Goal: Task Accomplishment & Management: Use online tool/utility

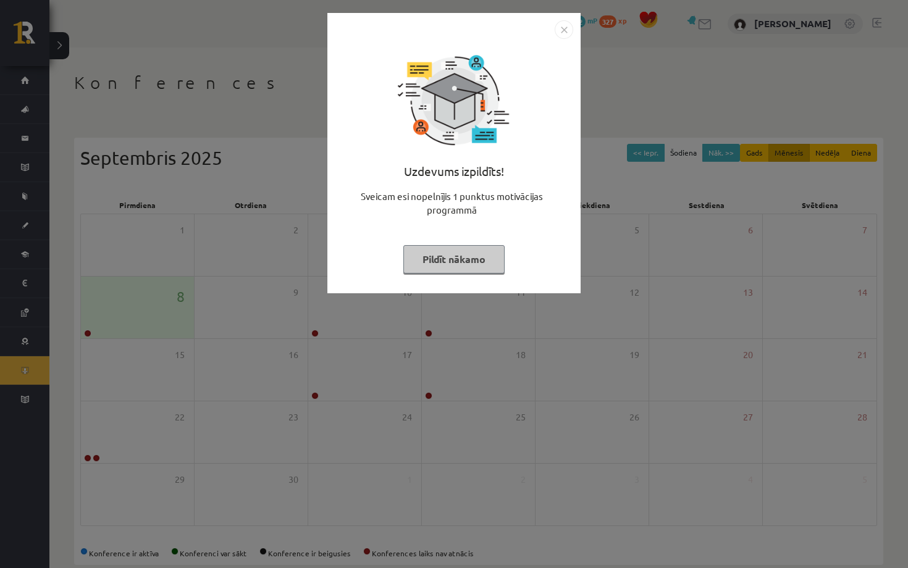
click at [570, 33] on img "Close" at bounding box center [564, 29] width 19 height 19
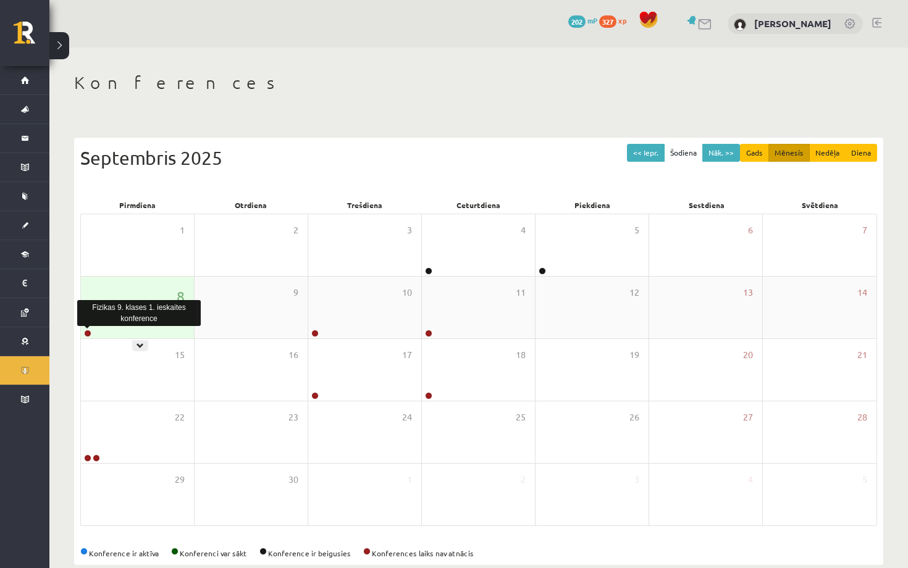
click at [85, 332] on link at bounding box center [87, 333] width 7 height 7
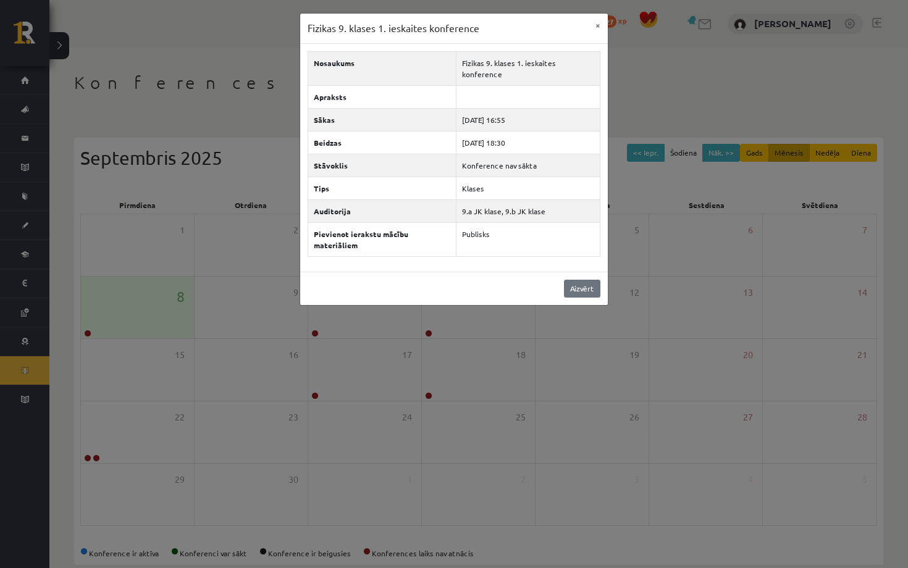
click at [584, 280] on link "Aizvērt" at bounding box center [582, 289] width 36 height 18
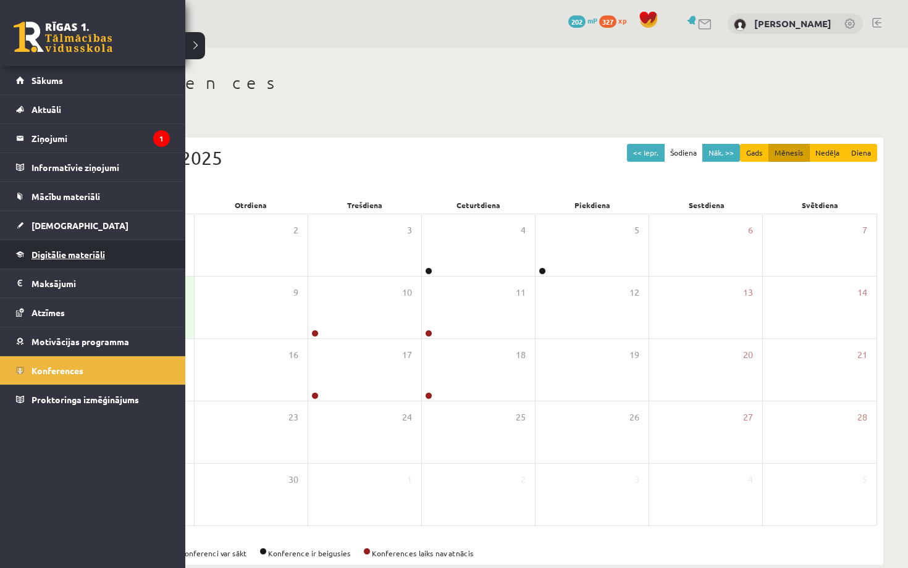
click at [65, 252] on span "Digitālie materiāli" at bounding box center [69, 254] width 74 height 11
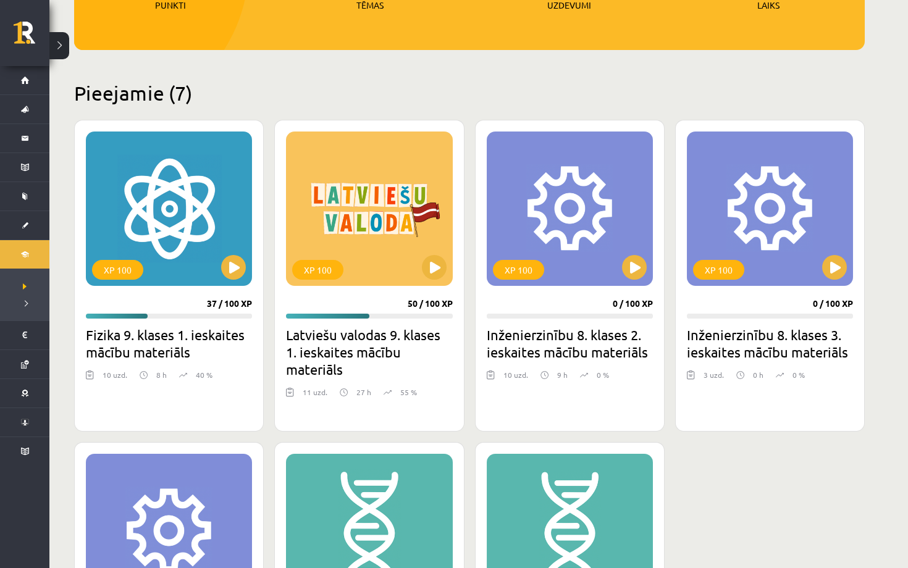
scroll to position [244, 0]
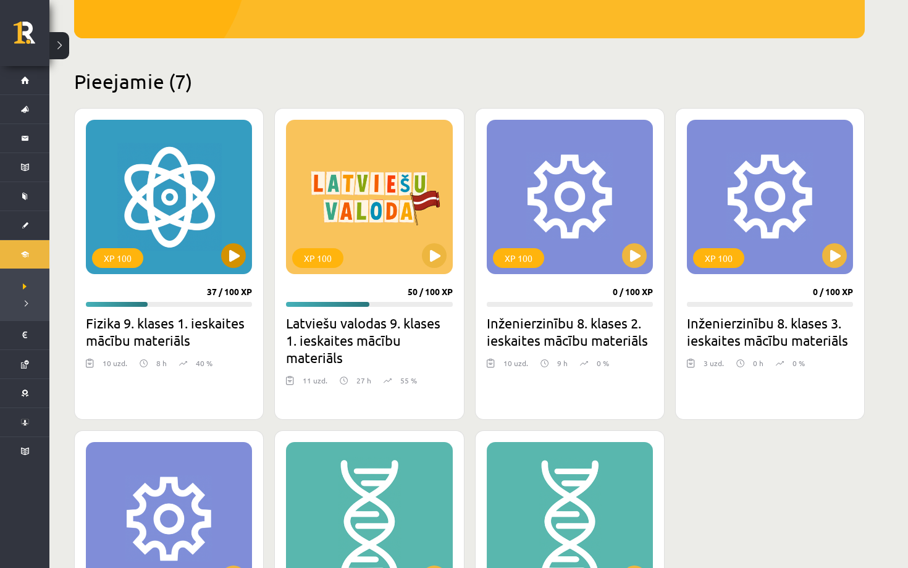
click at [236, 264] on button at bounding box center [233, 255] width 25 height 25
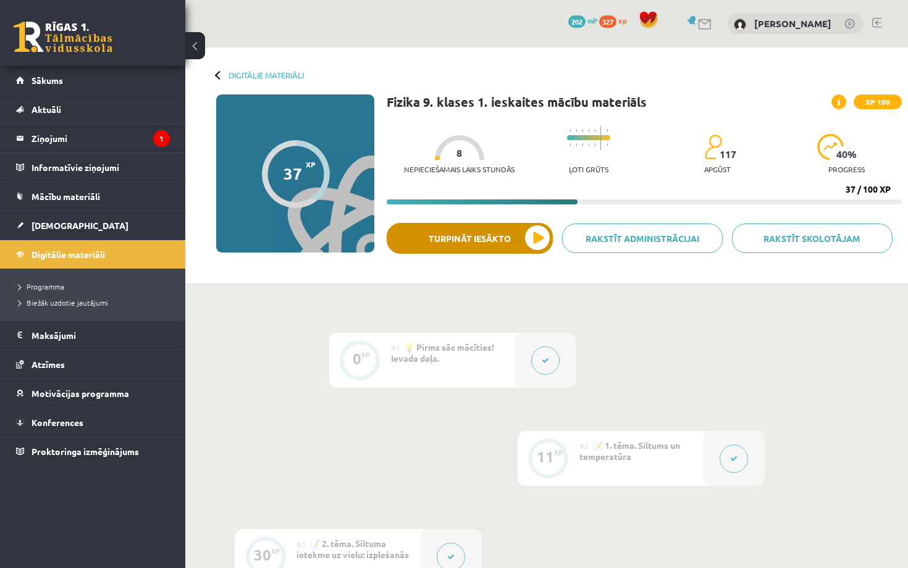
click at [499, 231] on button "Turpināt iesākto" at bounding box center [470, 238] width 166 height 31
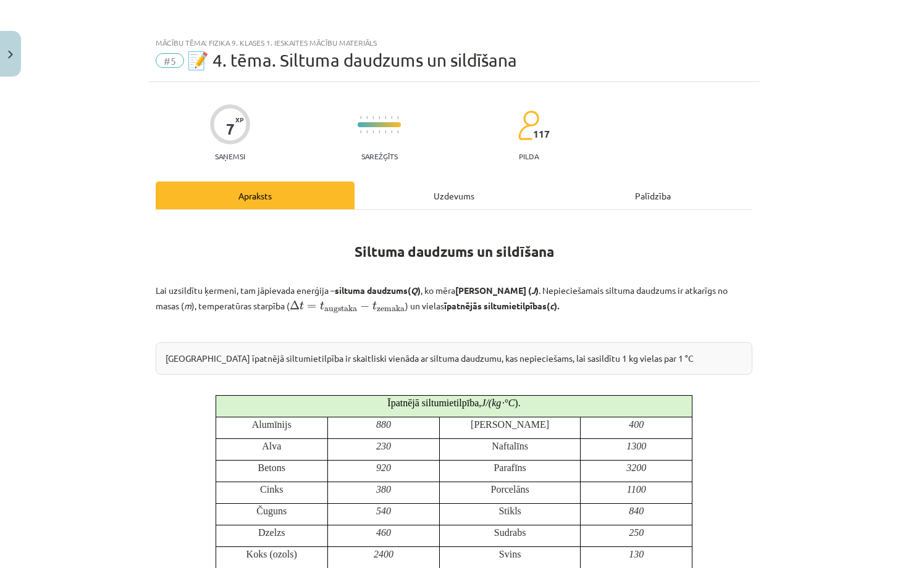
click at [471, 192] on div "Uzdevums" at bounding box center [454, 196] width 199 height 28
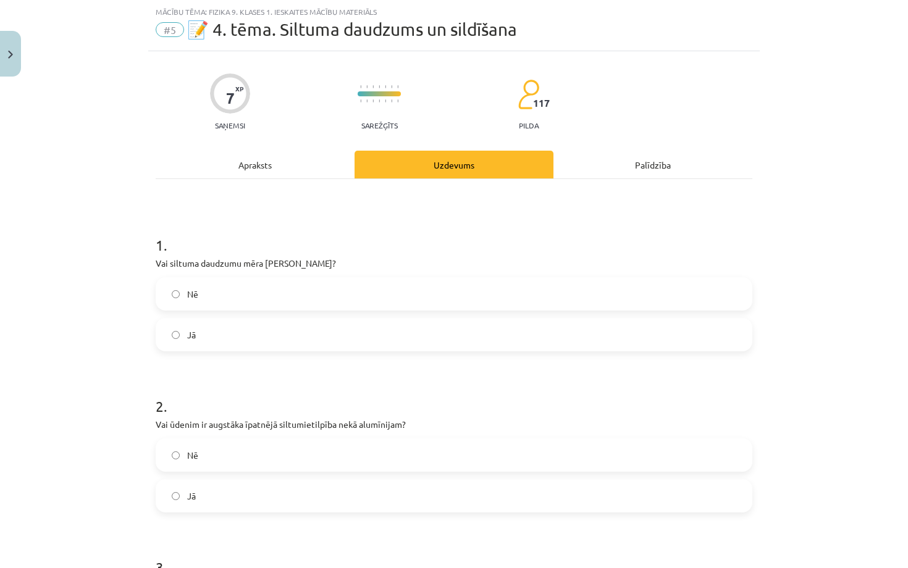
click at [470, 298] on label "Nē" at bounding box center [454, 294] width 594 height 31
click at [257, 171] on div "Apraksts" at bounding box center [255, 165] width 199 height 28
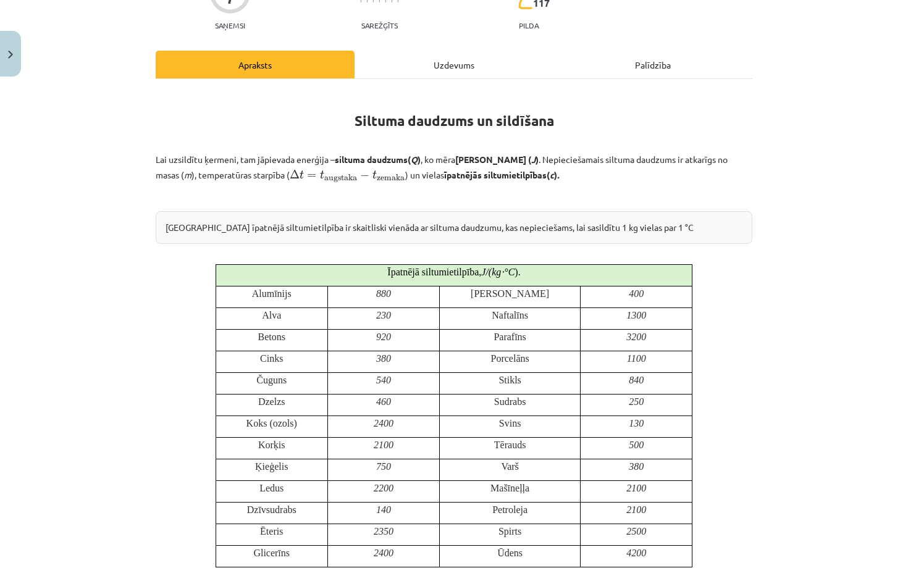
scroll to position [130, 0]
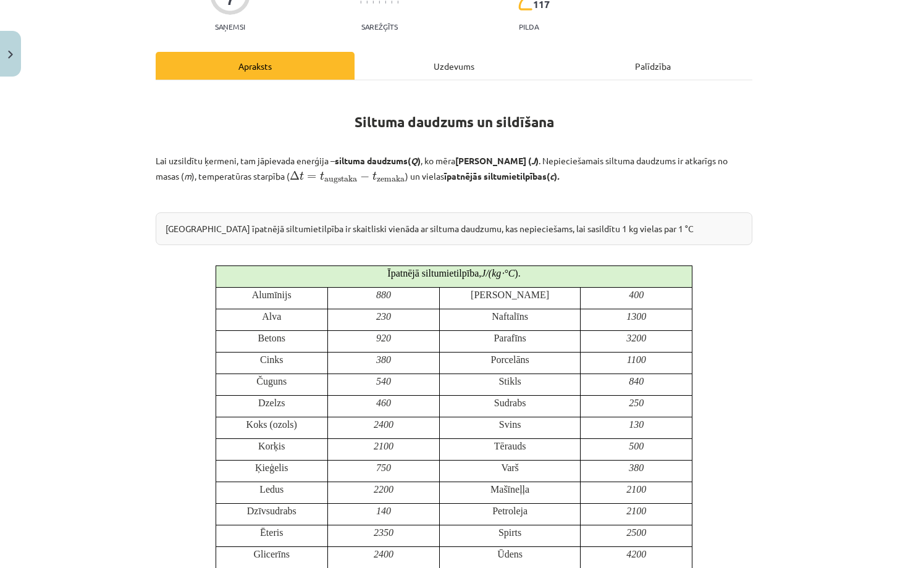
click at [473, 75] on div "Uzdevums" at bounding box center [454, 66] width 199 height 28
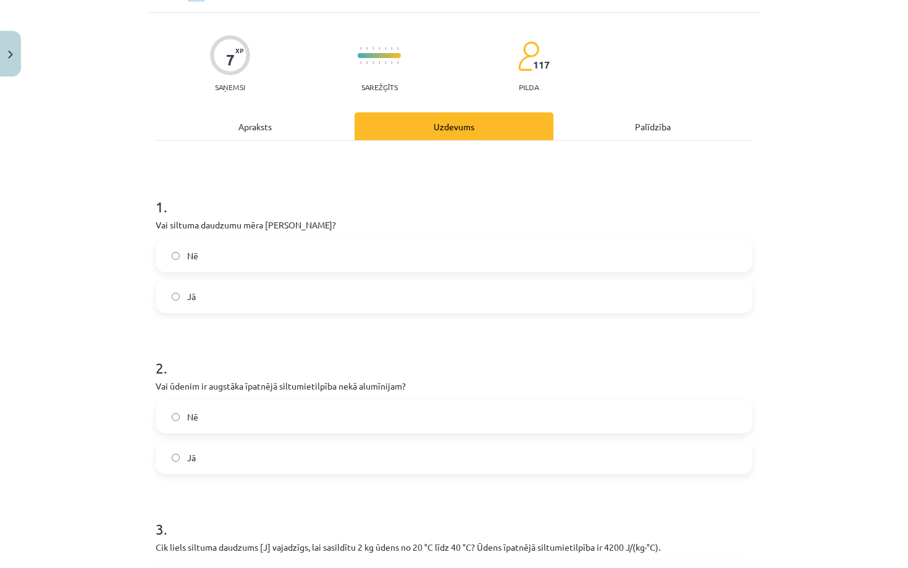
scroll to position [69, 0]
click at [258, 118] on div "Apraksts" at bounding box center [255, 127] width 199 height 28
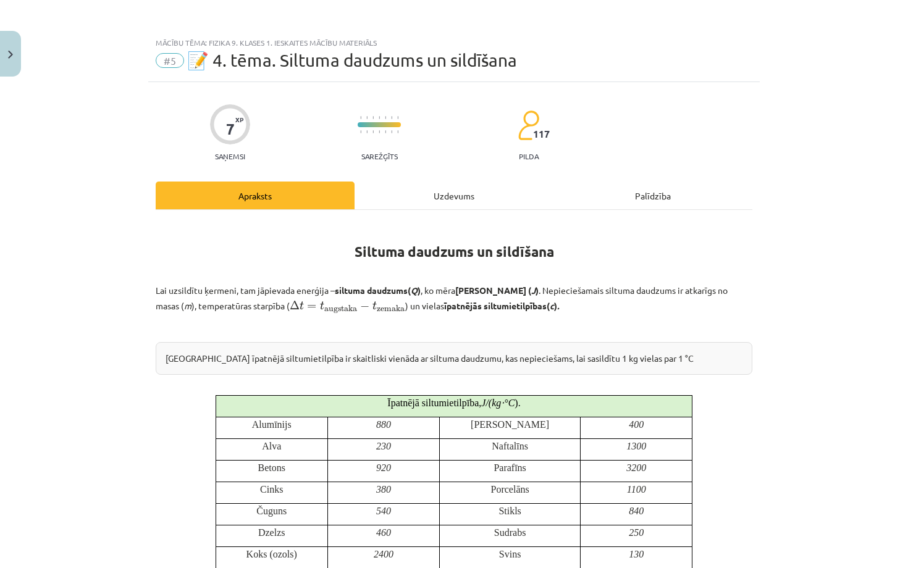
scroll to position [0, 0]
click at [475, 194] on div "Uzdevums" at bounding box center [454, 196] width 199 height 28
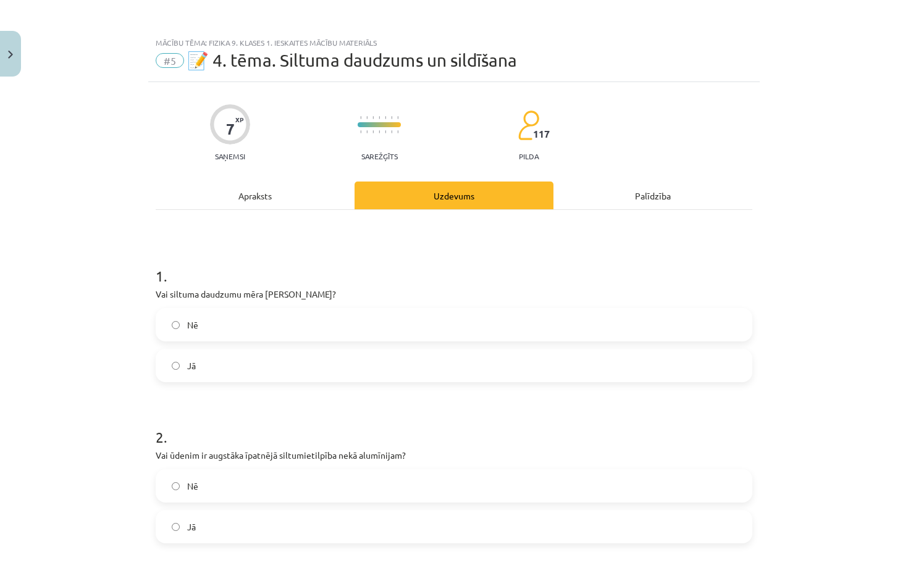
scroll to position [31, 0]
